Goal: Information Seeking & Learning: Understand process/instructions

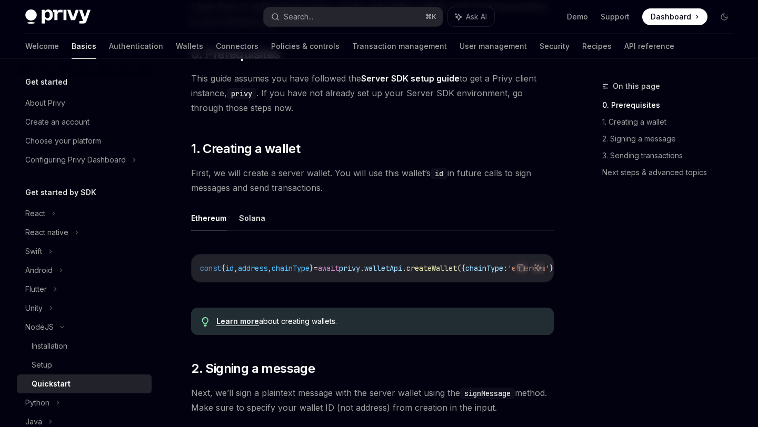
scroll to position [0, 83]
click at [59, 342] on div "Installation" at bounding box center [50, 346] width 36 height 13
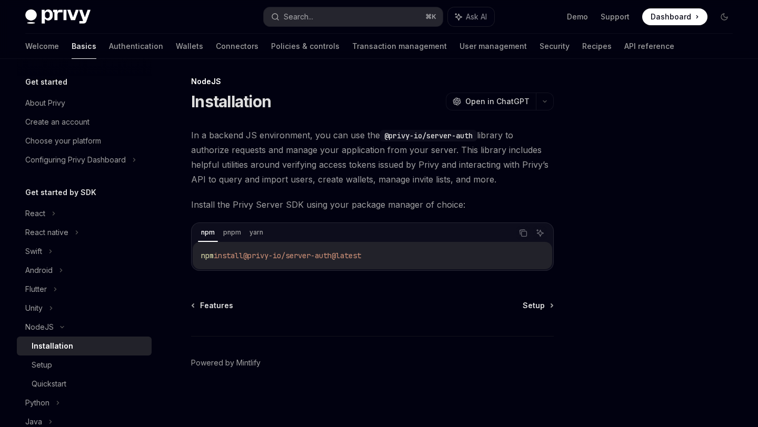
scroll to position [5, 0]
click at [69, 367] on div "Setup" at bounding box center [89, 365] width 114 height 13
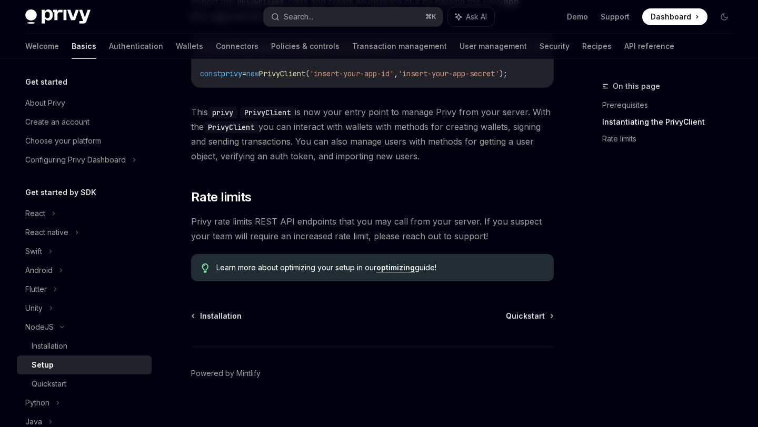
scroll to position [288, 0]
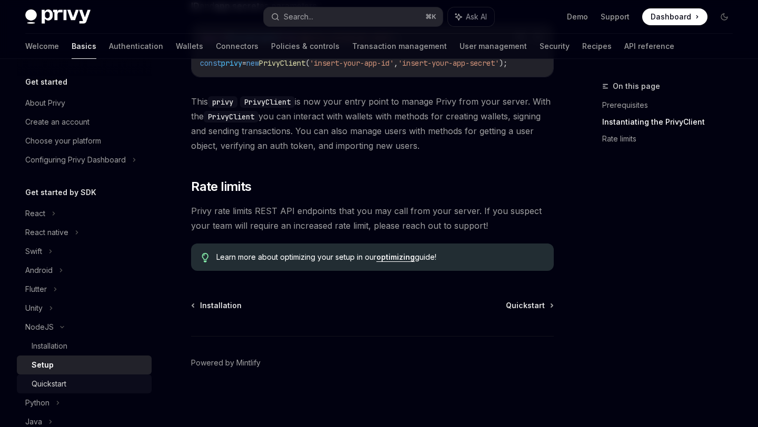
click at [91, 376] on link "Quickstart" at bounding box center [84, 384] width 135 height 19
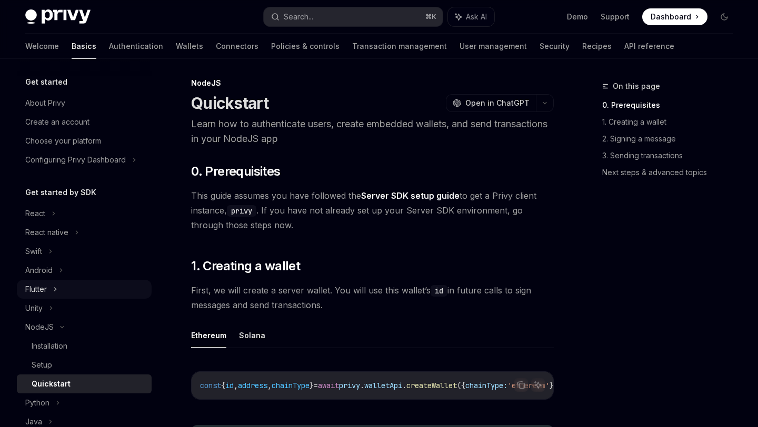
scroll to position [4, 0]
click at [352, 51] on link "Transaction management" at bounding box center [399, 46] width 95 height 25
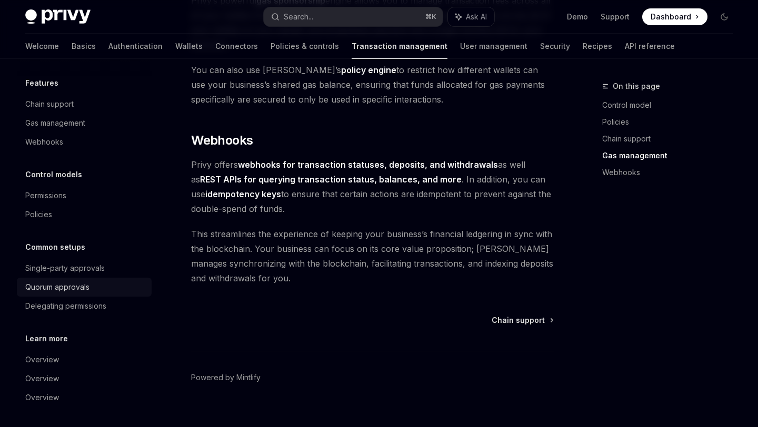
scroll to position [36, 0]
click at [75, 104] on div "Chain support" at bounding box center [85, 103] width 120 height 13
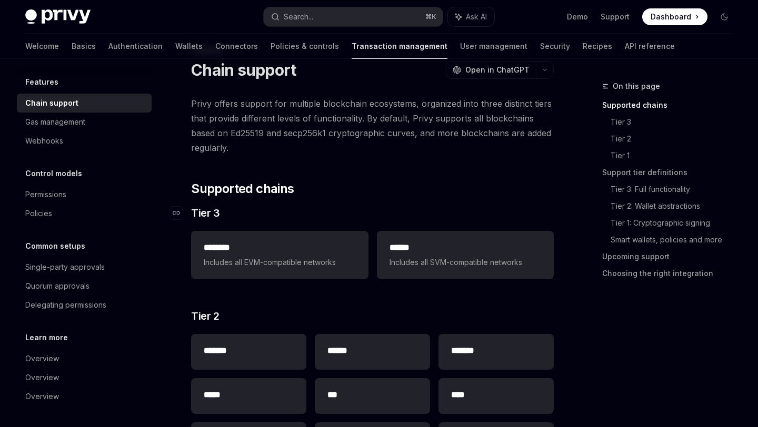
scroll to position [38, 0]
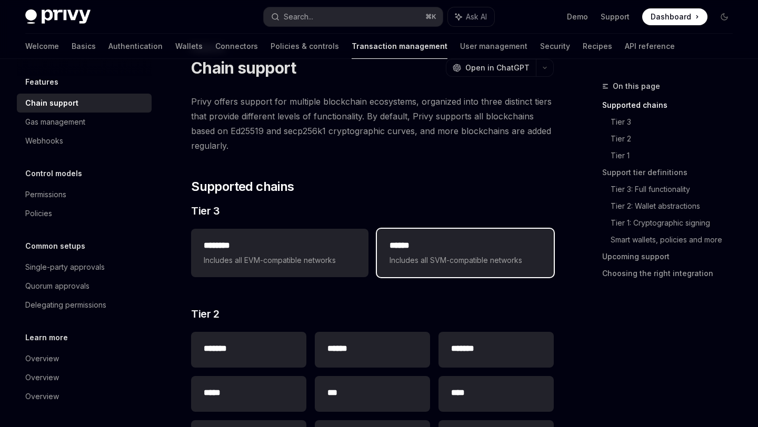
click at [424, 249] on h2 "******" at bounding box center [465, 245] width 152 height 13
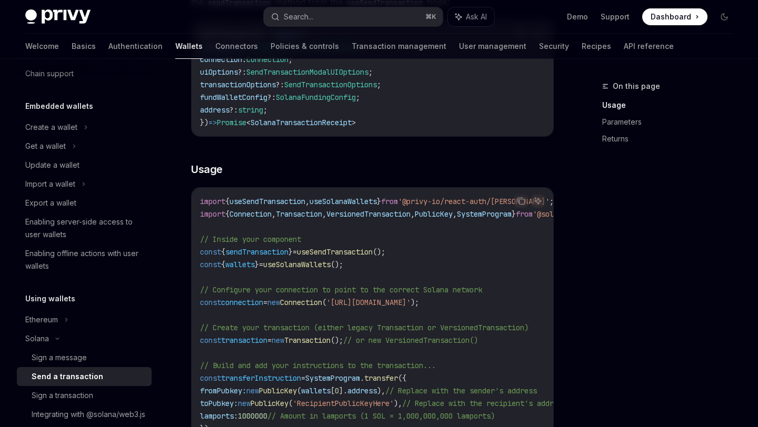
scroll to position [227, 0]
drag, startPoint x: 510, startPoint y: 304, endPoint x: 355, endPoint y: 304, distance: 154.7
click at [355, 304] on span "'[URL][DOMAIN_NAME]'" at bounding box center [368, 301] width 84 height 9
copy span "[URL][DOMAIN_NAME]"
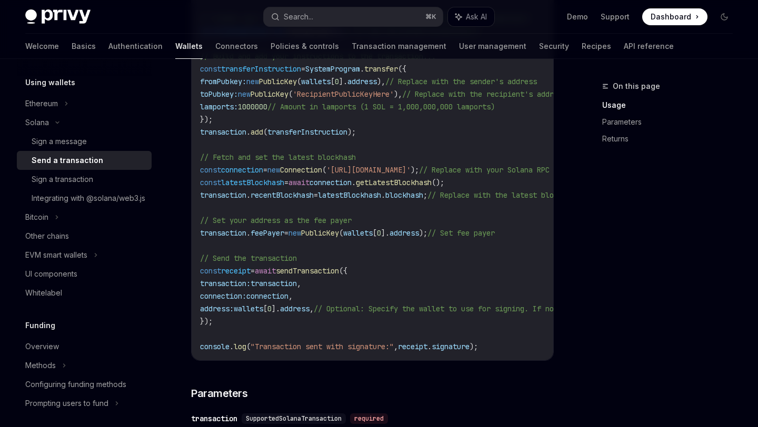
scroll to position [572, 0]
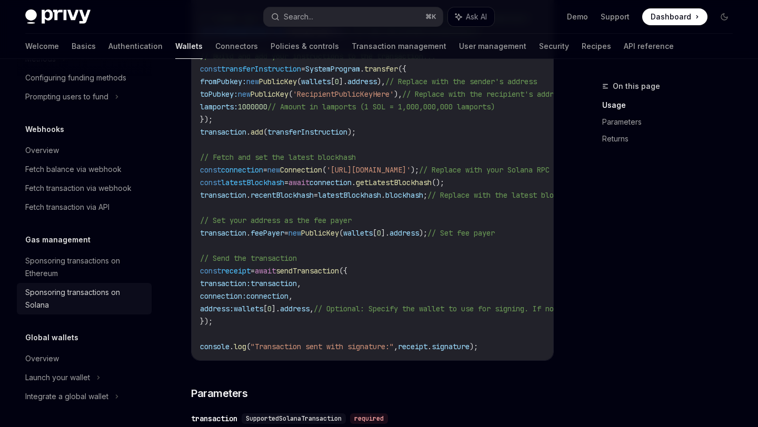
click at [62, 295] on div "Sponsoring transactions on Solana" at bounding box center [85, 298] width 120 height 25
type textarea "*"
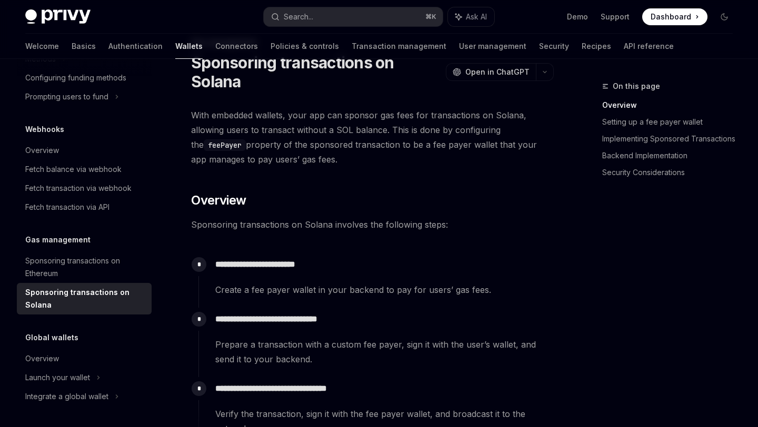
scroll to position [44, 0]
drag, startPoint x: 219, startPoint y: 264, endPoint x: 322, endPoint y: 262, distance: 102.7
click at [320, 262] on p "**********" at bounding box center [384, 264] width 338 height 15
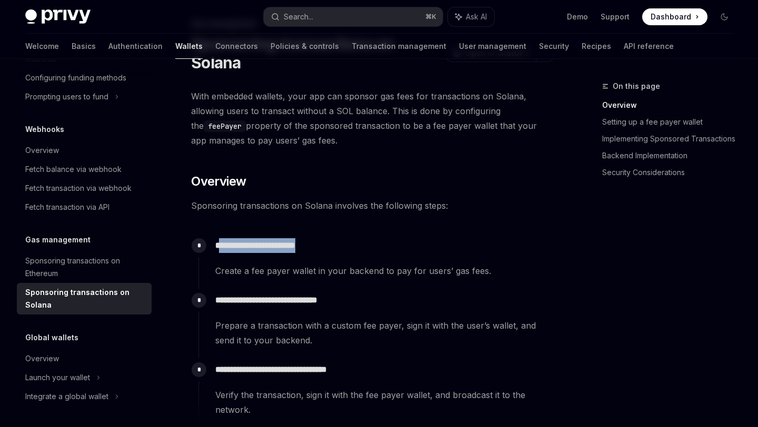
scroll to position [64, 0]
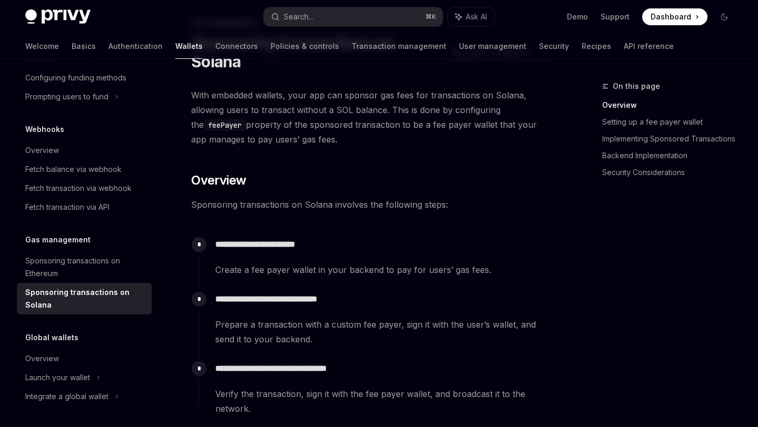
drag, startPoint x: 218, startPoint y: 272, endPoint x: 418, endPoint y: 258, distance: 201.0
click at [413, 258] on div "**********" at bounding box center [375, 255] width 355 height 44
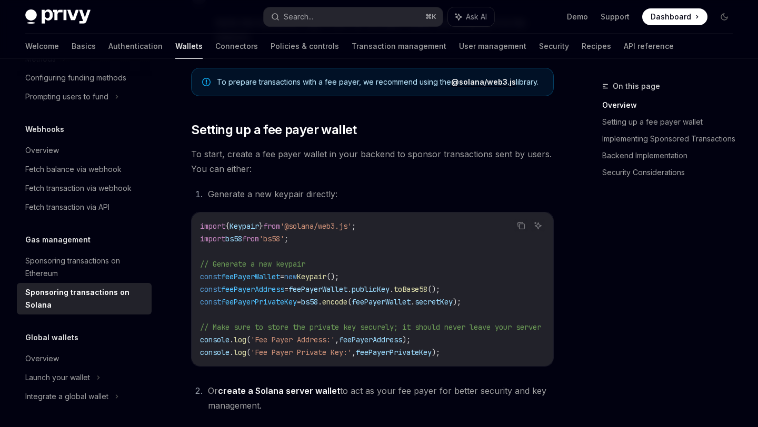
scroll to position [437, 0]
